Goal: Check status: Check status

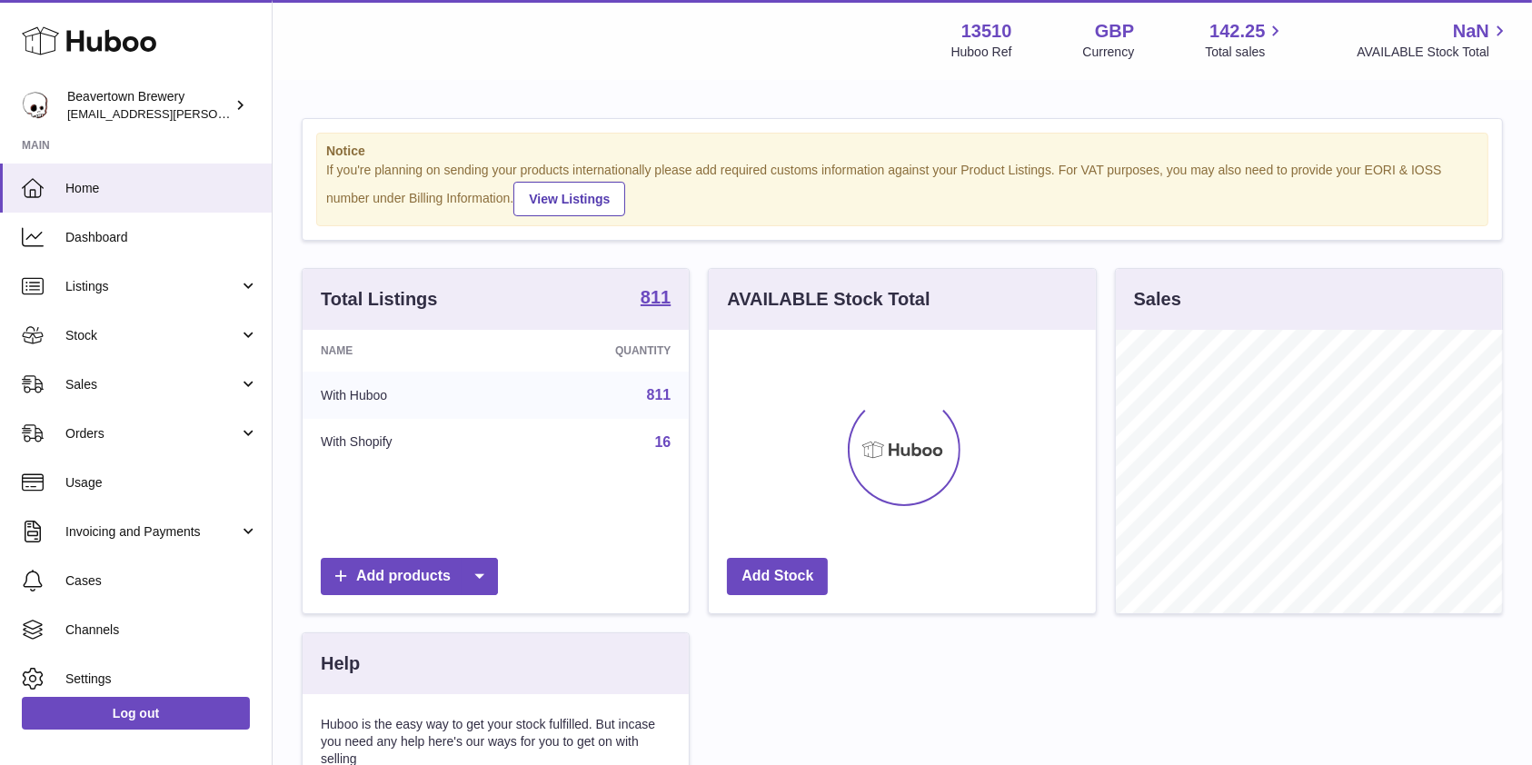
scroll to position [284, 386]
click at [75, 390] on span "Sales" at bounding box center [152, 384] width 174 height 17
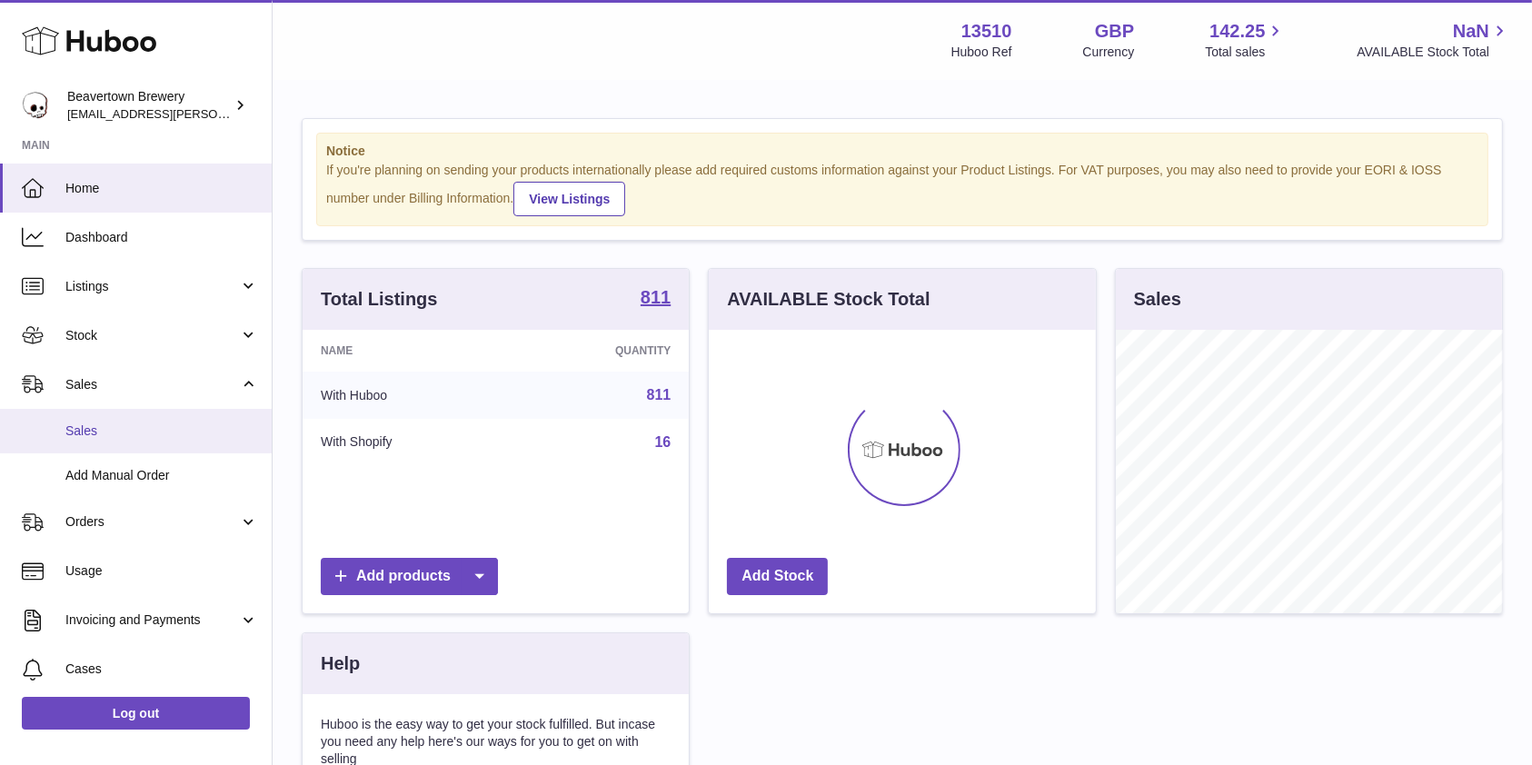
click at [86, 418] on link "Sales" at bounding box center [136, 431] width 272 height 45
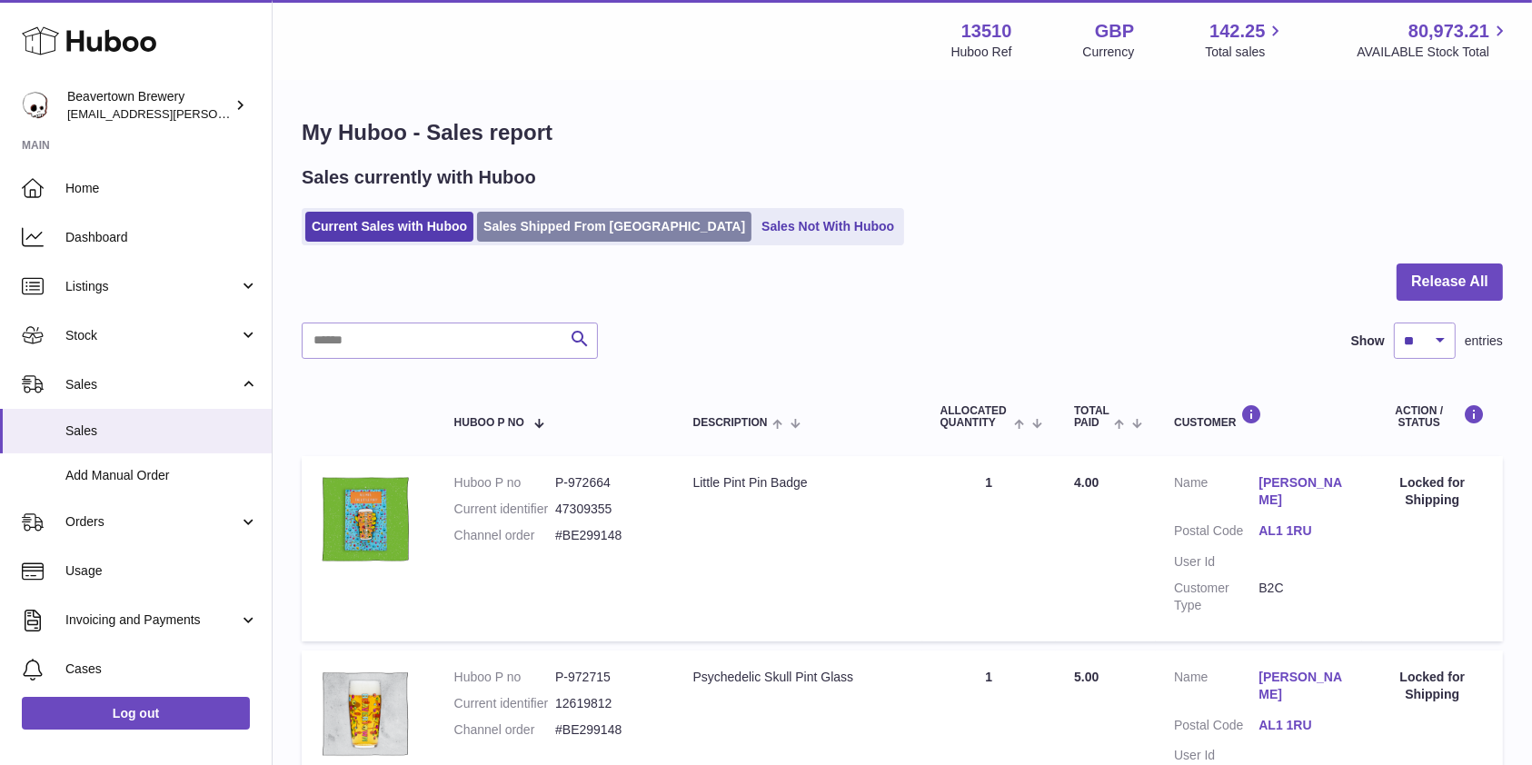
click at [553, 222] on link "Sales Shipped From Huboo" at bounding box center [614, 227] width 274 height 30
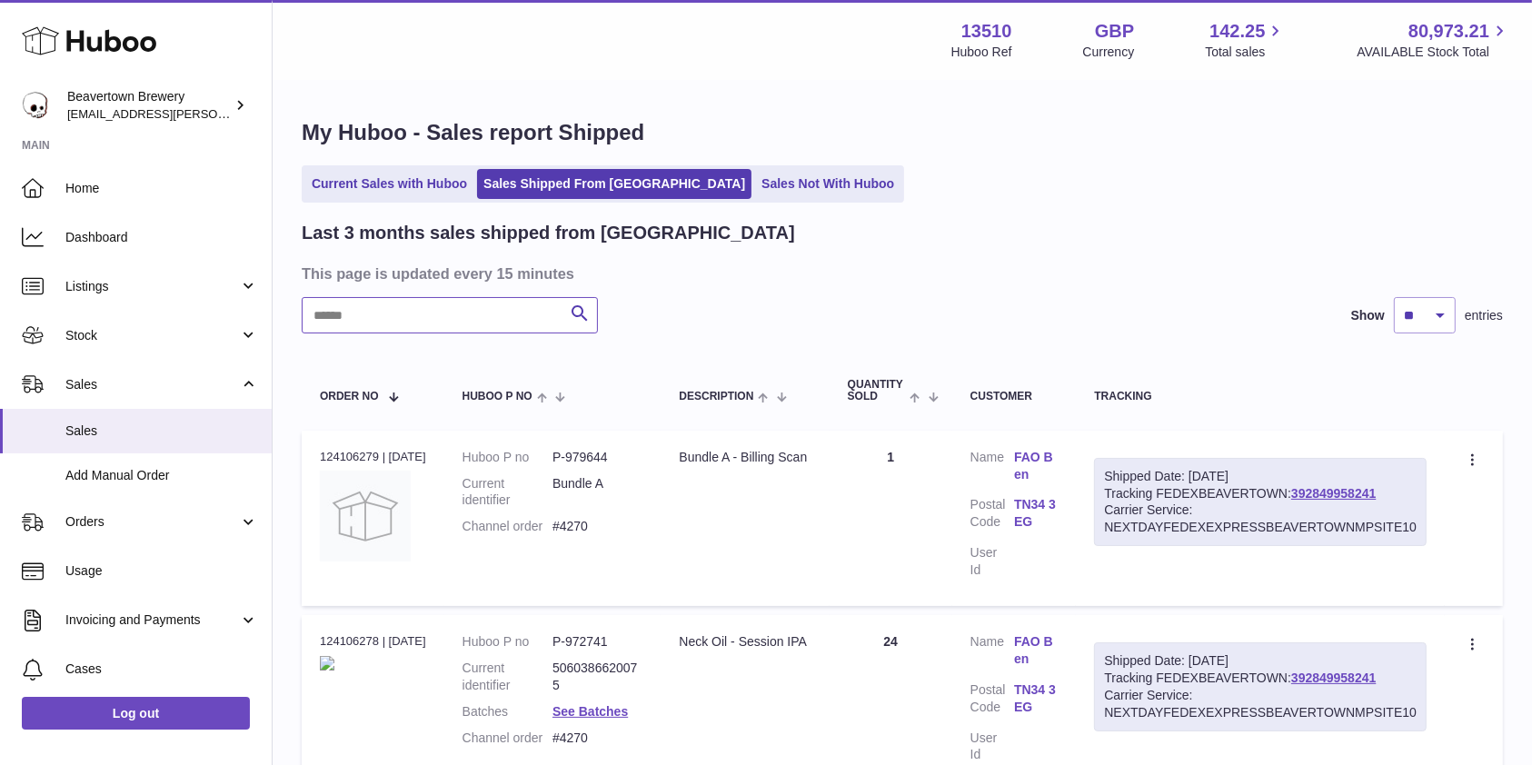
click at [461, 328] on input "text" at bounding box center [450, 315] width 296 height 36
paste input "*********"
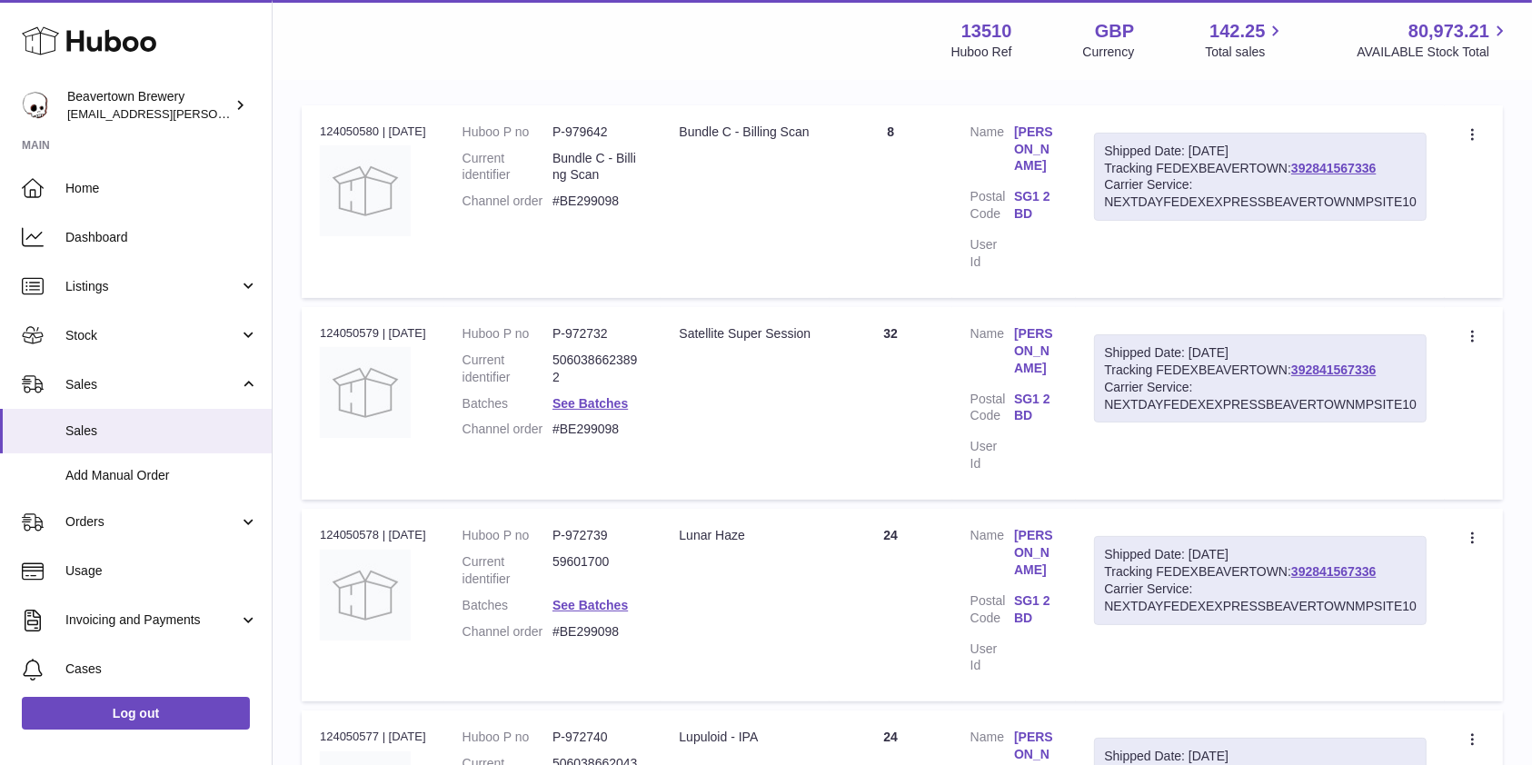
scroll to position [364, 0]
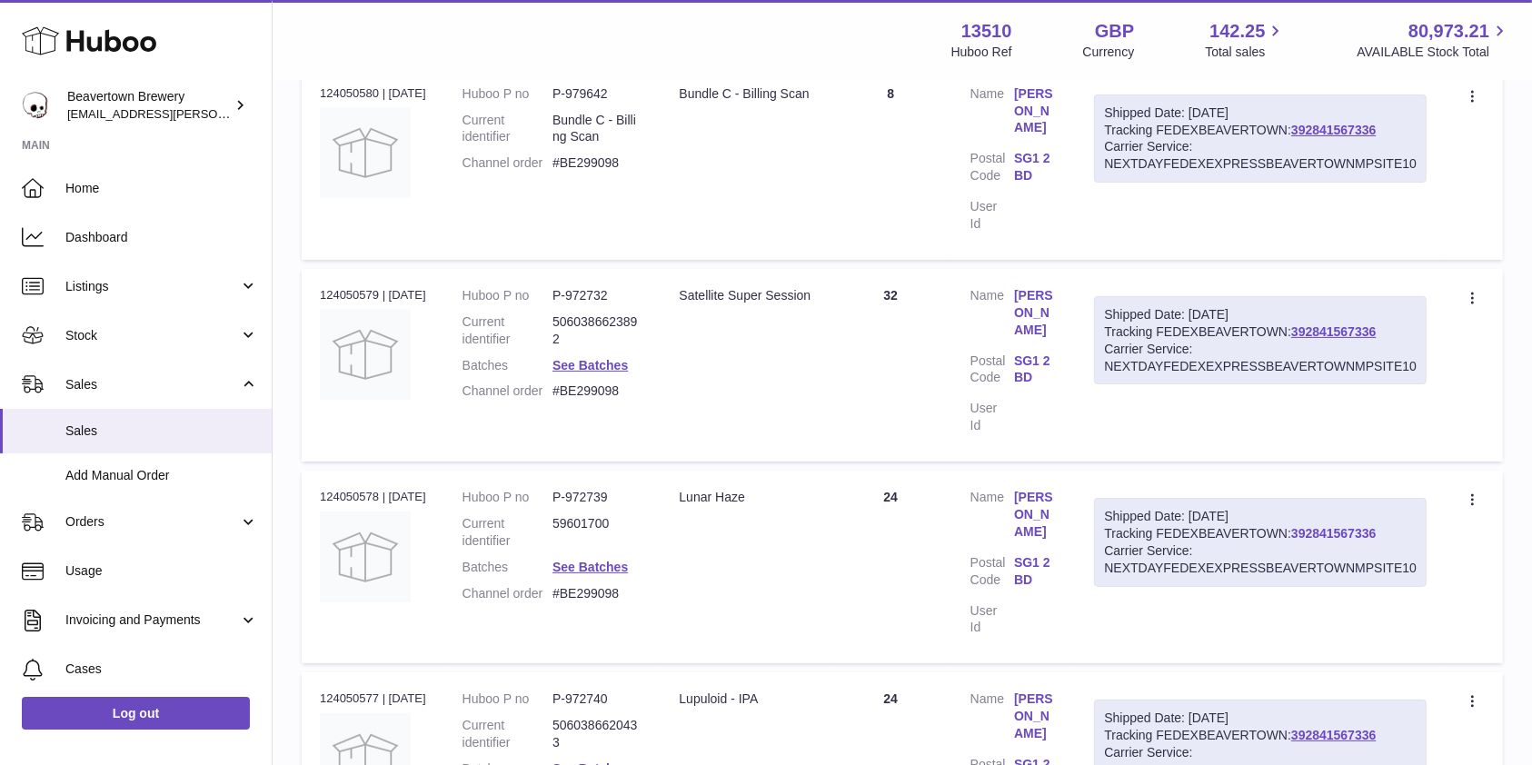
type input "*********"
click at [1374, 526] on link "392841567336" at bounding box center [1333, 533] width 85 height 15
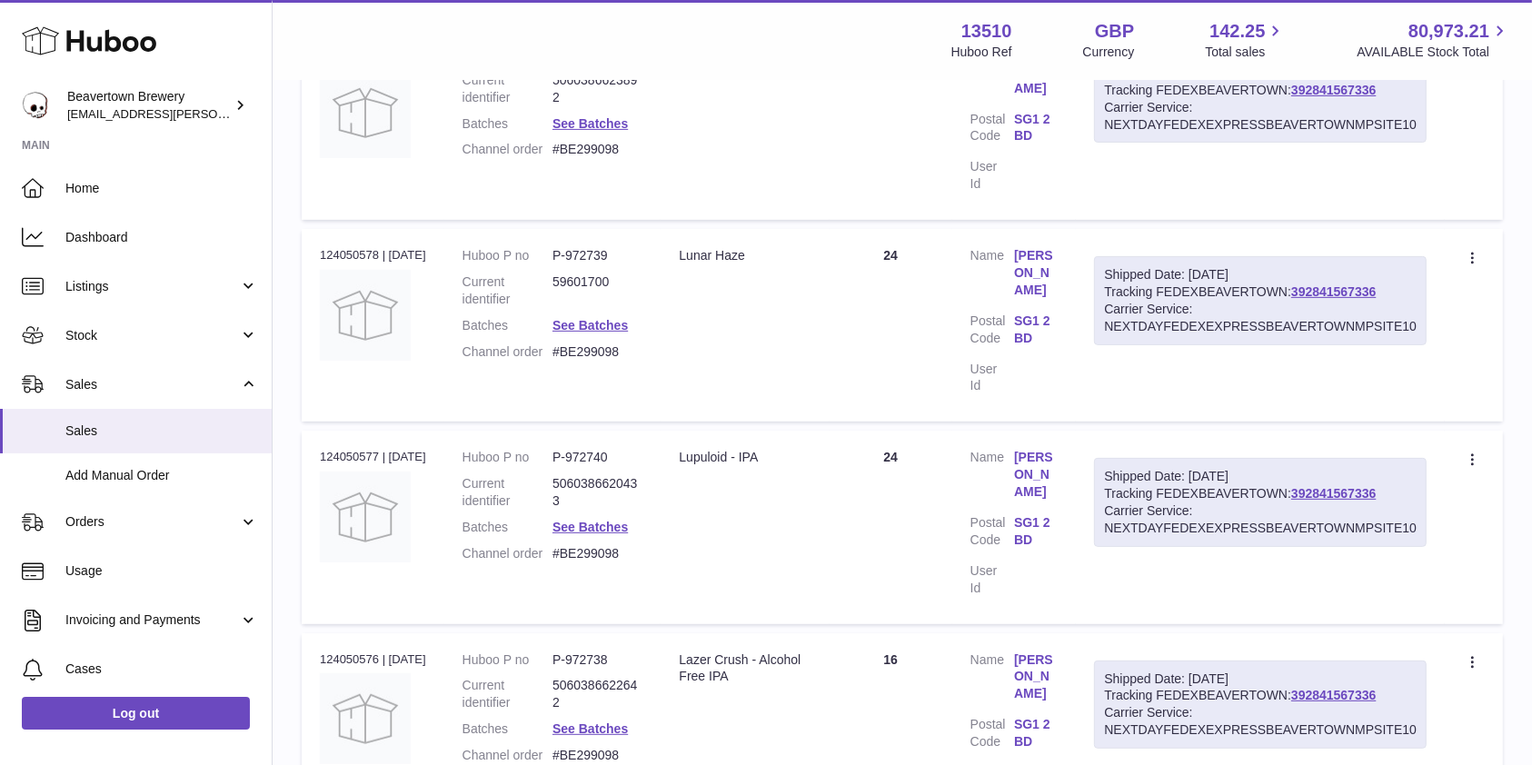
scroll to position [0, 0]
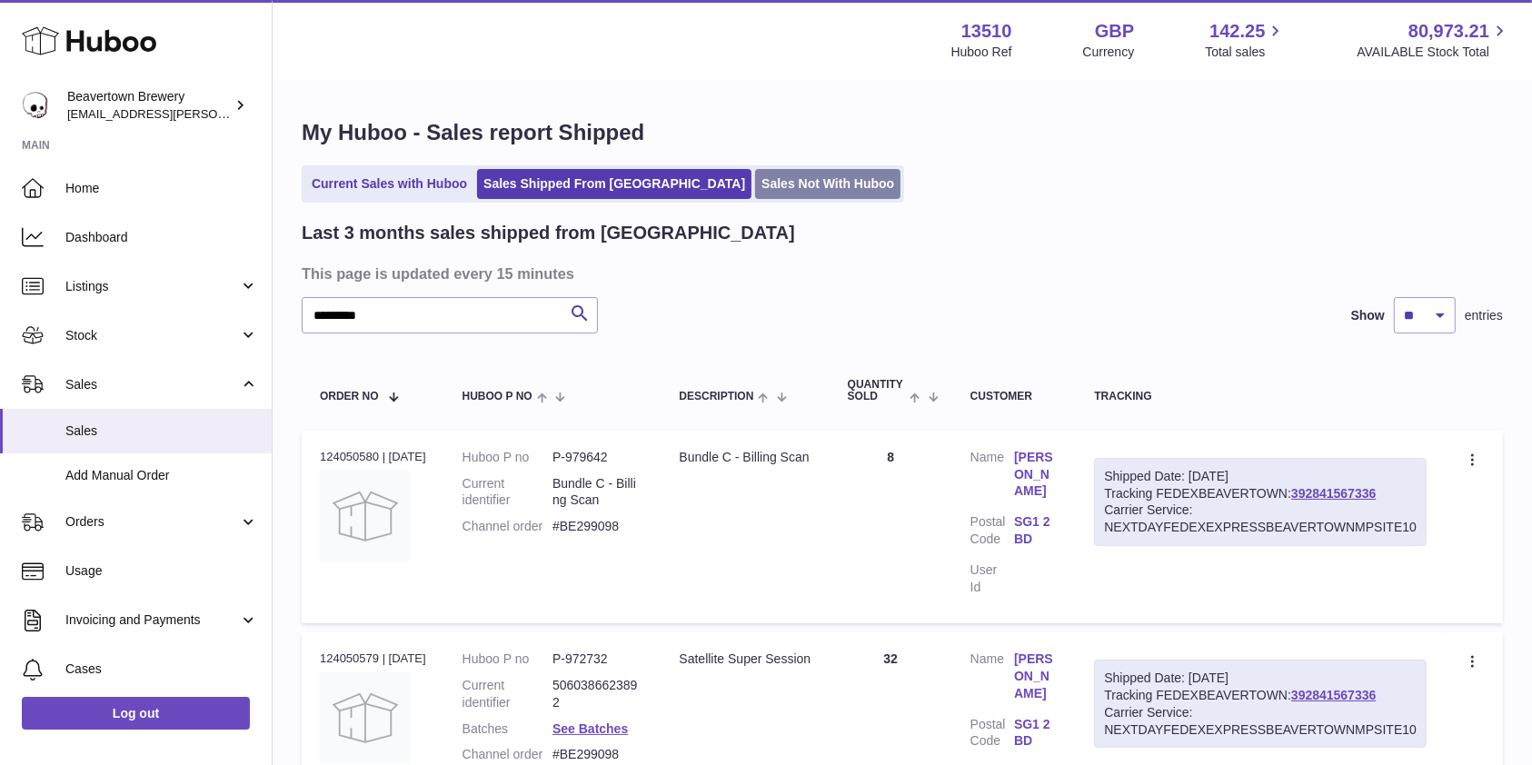
click at [761, 176] on link "Sales Not With Huboo" at bounding box center [827, 184] width 145 height 30
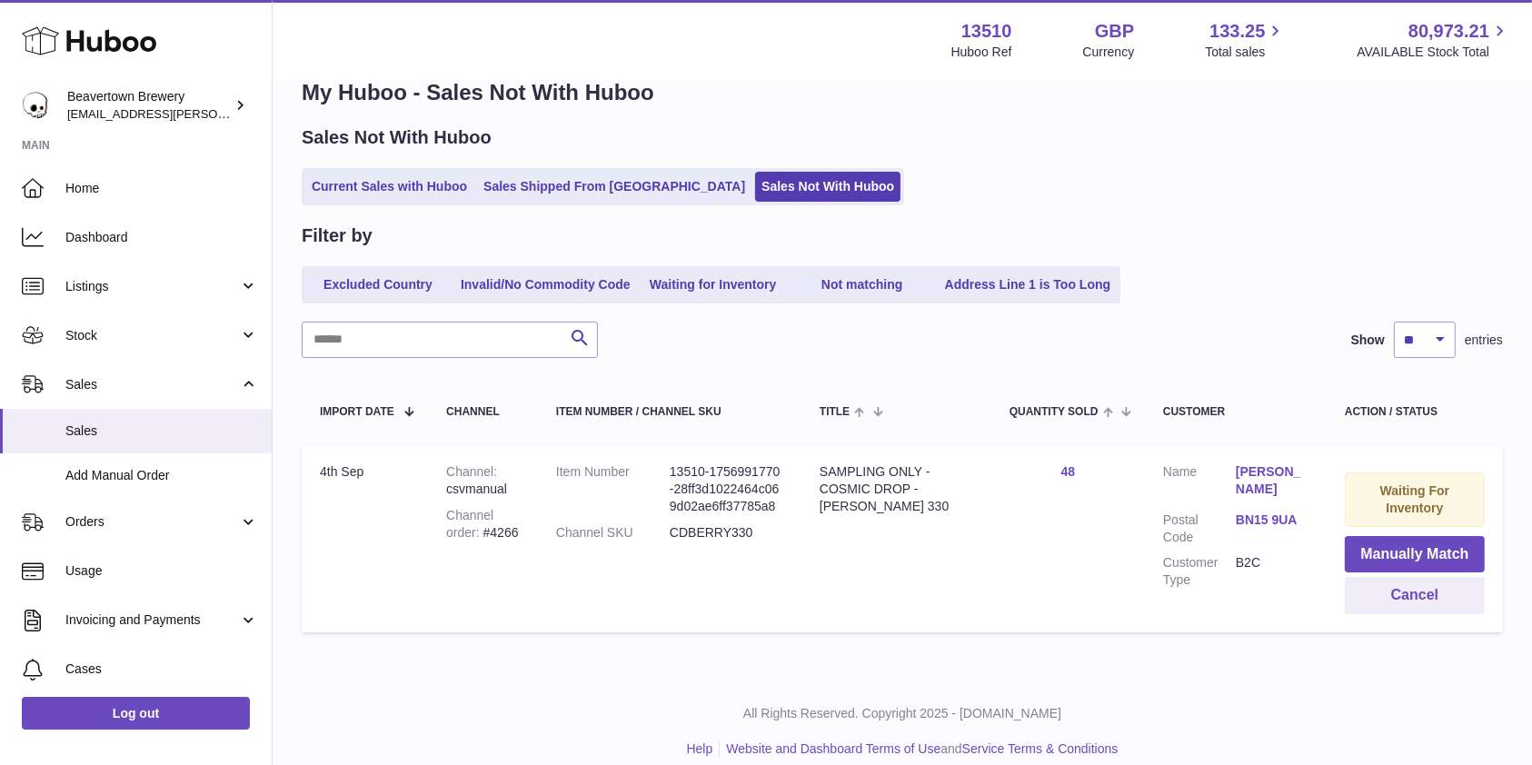
scroll to position [58, 0]
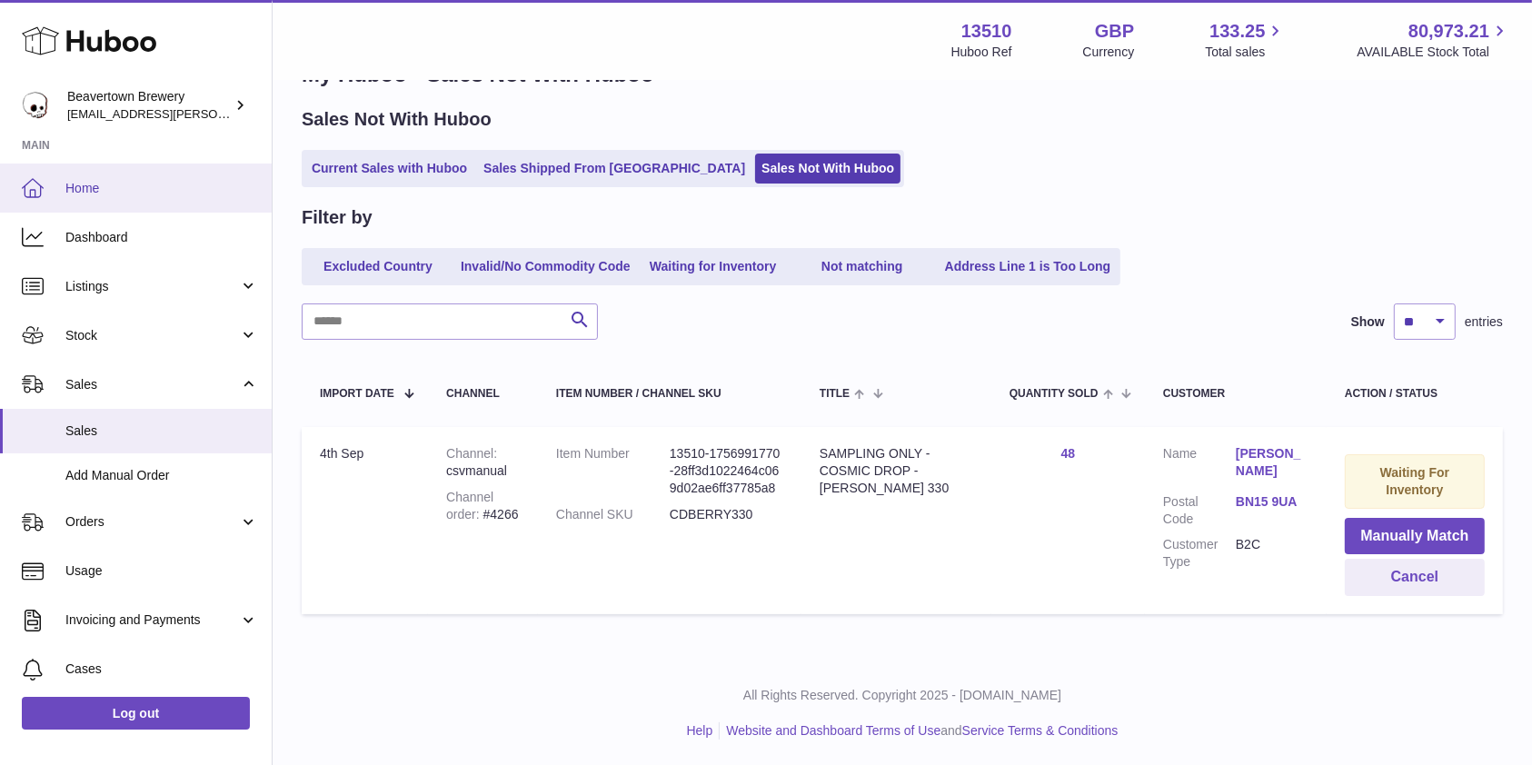
click at [166, 193] on span "Home" at bounding box center [161, 188] width 193 height 17
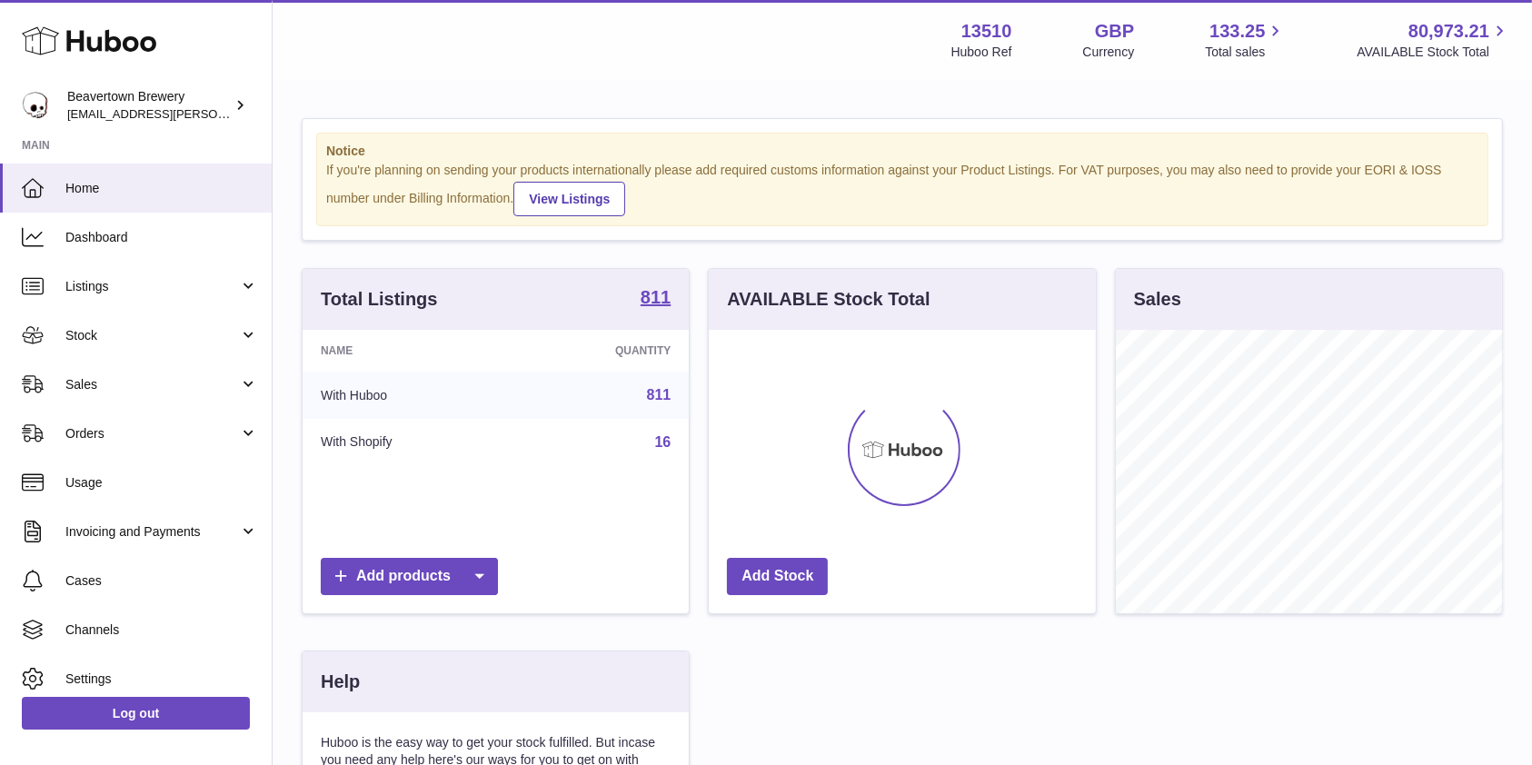
scroll to position [284, 386]
